Goal: Transaction & Acquisition: Purchase product/service

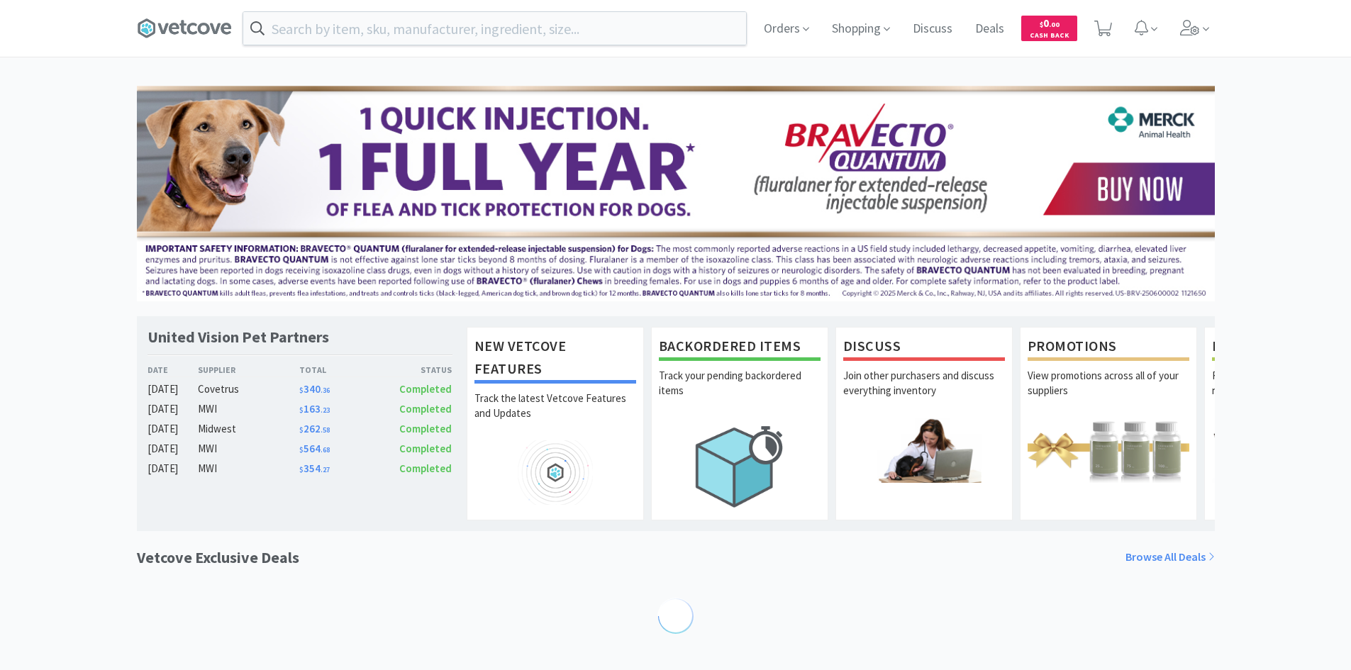
click at [467, 28] on input "text" at bounding box center [494, 28] width 503 height 33
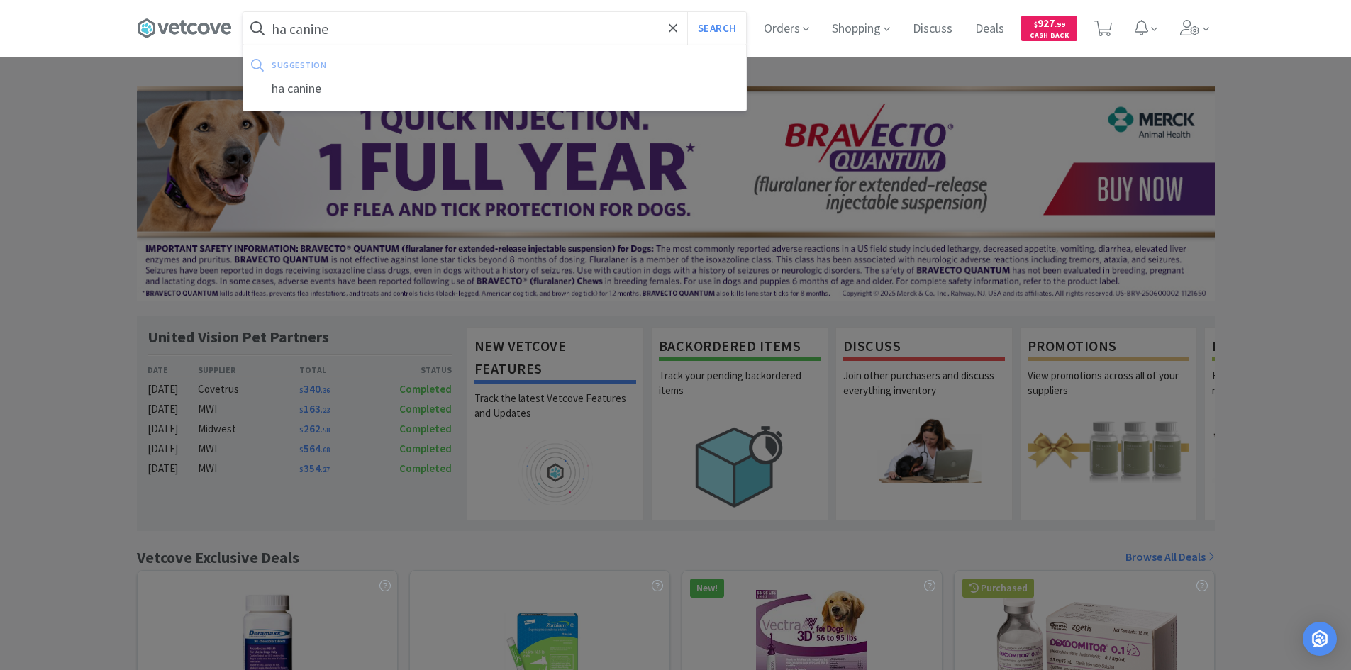
type input "ha canine"
click at [687, 12] on button "Search" at bounding box center [716, 28] width 59 height 33
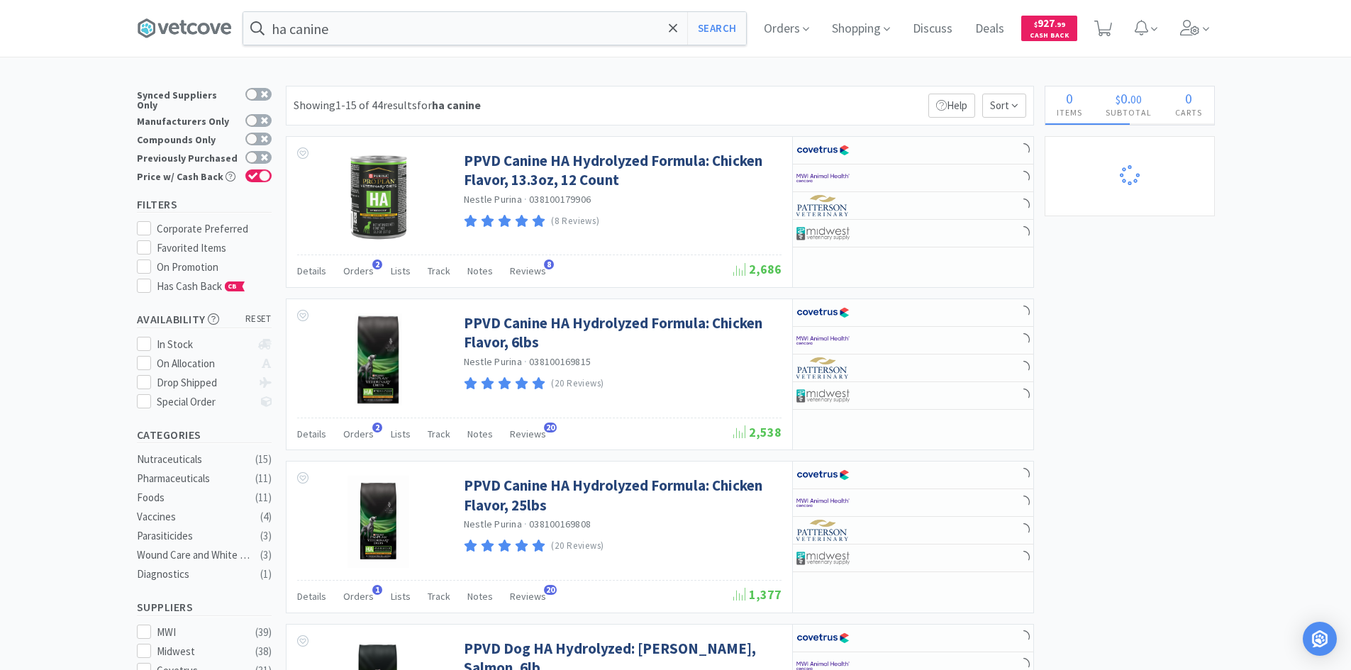
select select "3"
select select "2"
select select "1"
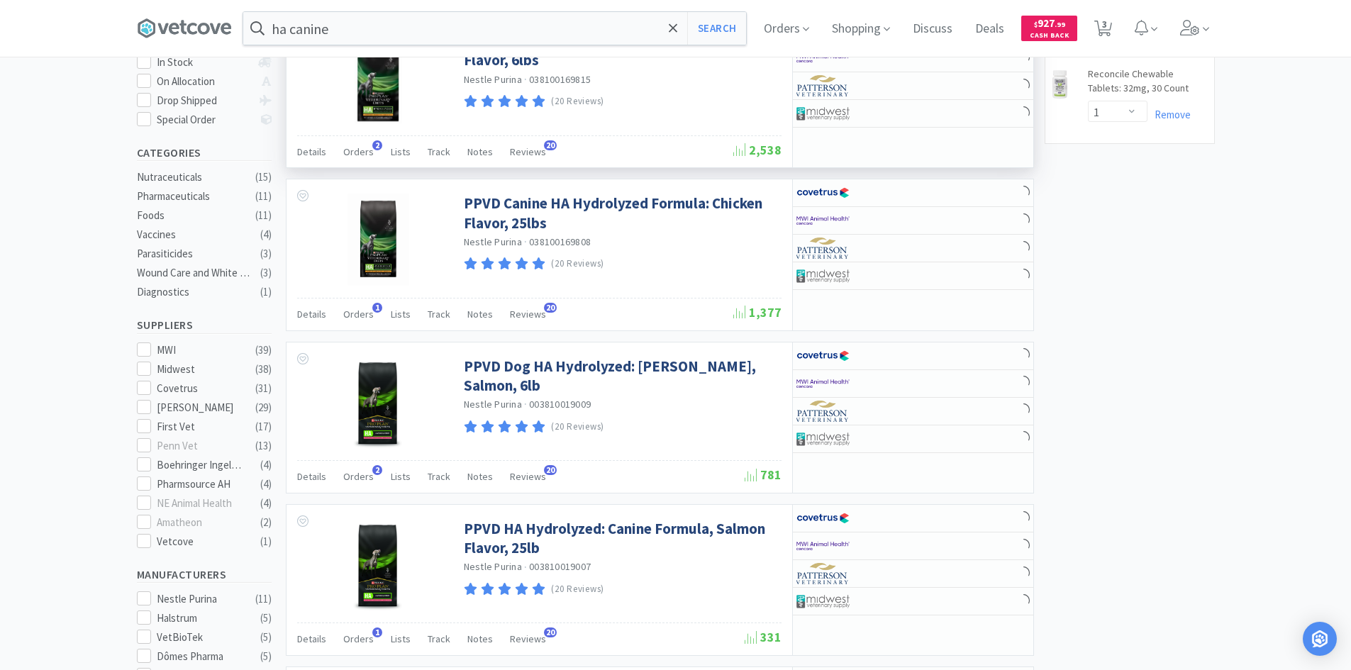
select select "1"
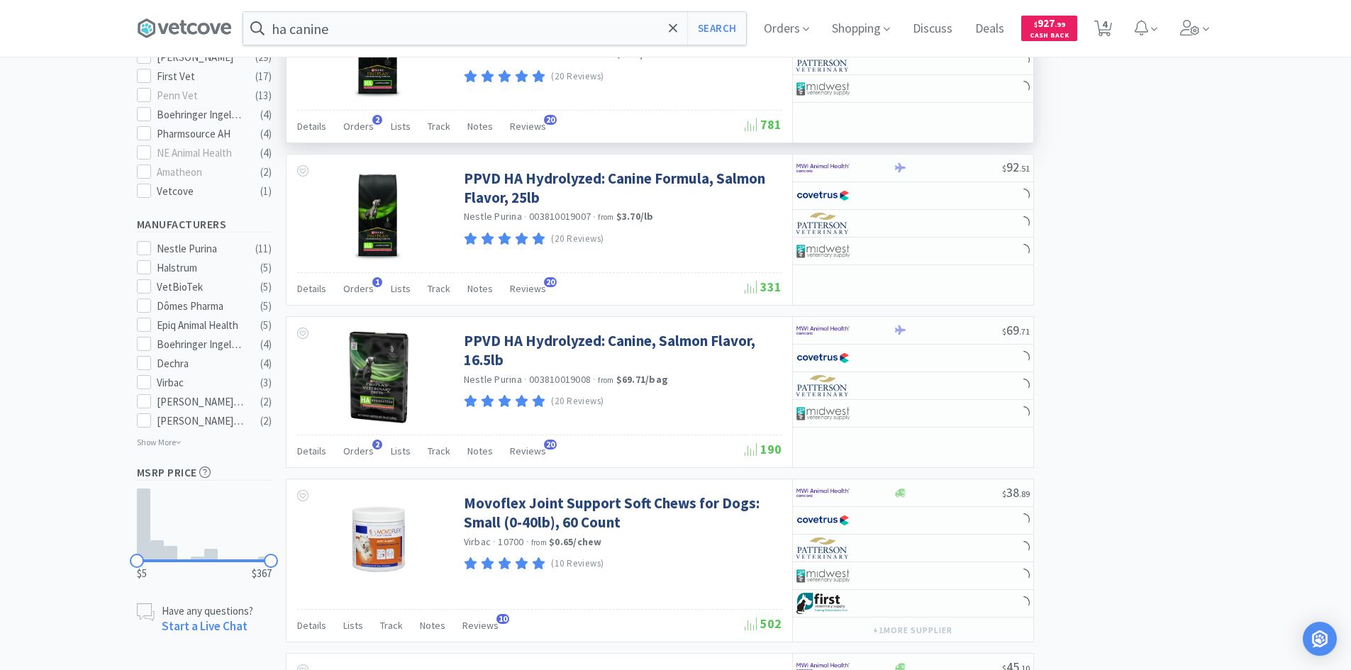
scroll to position [638, 0]
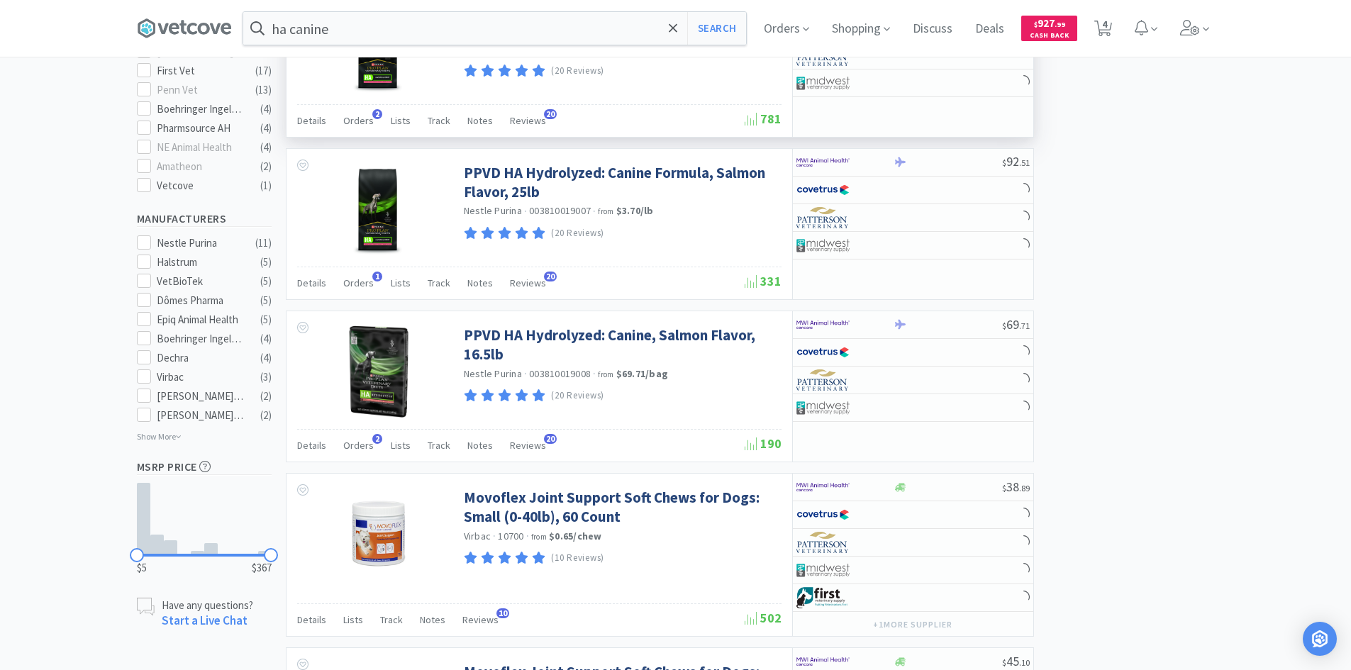
select select "1"
